Goal: Information Seeking & Learning: Learn about a topic

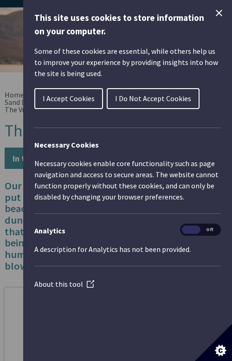
scroll to position [31, 0]
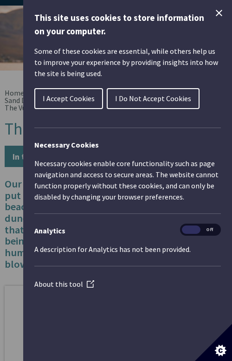
click at [218, 13] on icon "Close Cookie Control" at bounding box center [218, 12] width 11 height 11
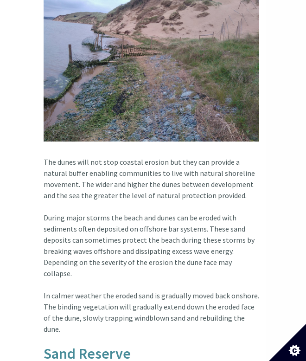
scroll to position [922, 40]
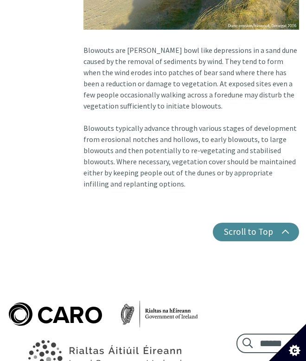
scroll to position [1434, 0]
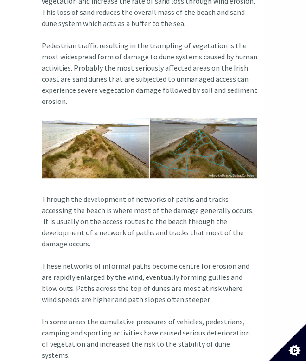
scroll to position [652, 42]
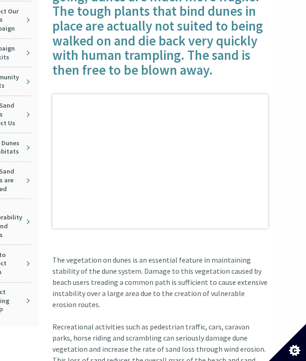
scroll to position [220, 31]
